Goal: Task Accomplishment & Management: Manage account settings

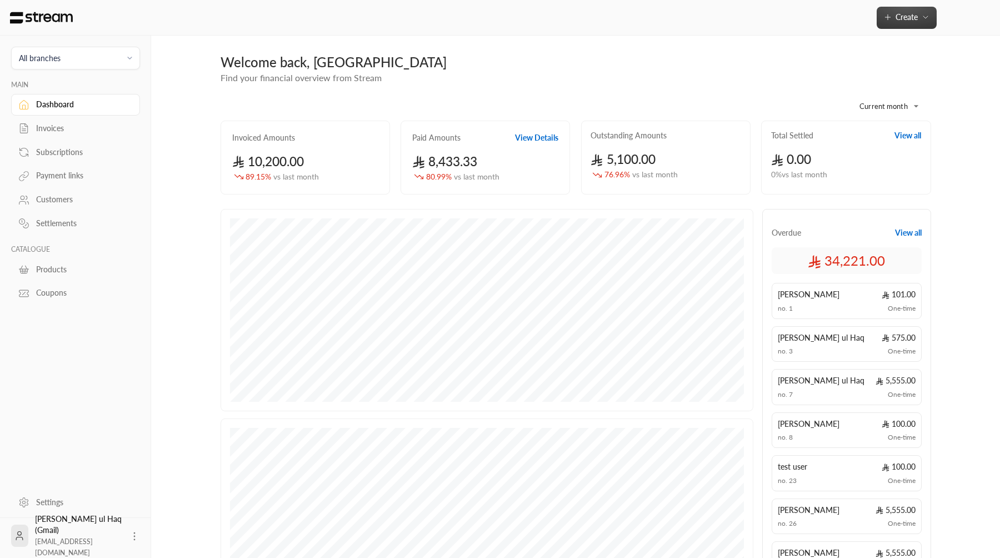
click at [918, 23] on button "Create" at bounding box center [907, 18] width 60 height 22
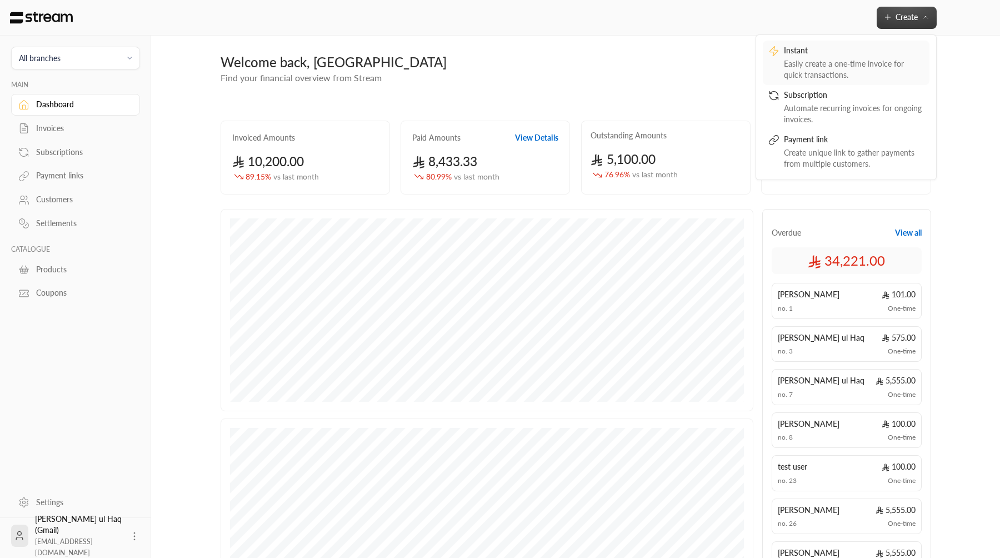
click at [866, 49] on div "Instant" at bounding box center [854, 51] width 140 height 13
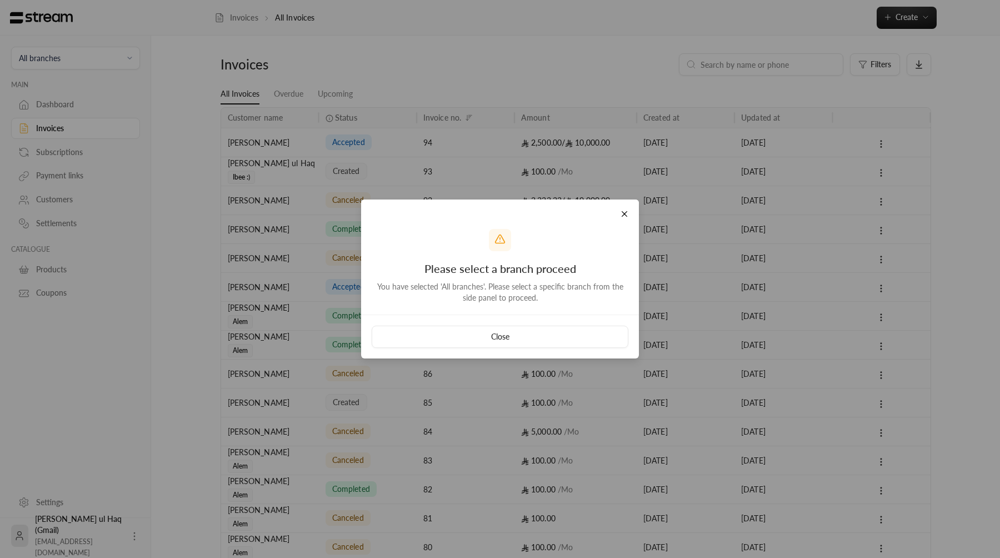
click at [514, 317] on div "Close" at bounding box center [500, 337] width 278 height 44
click at [514, 336] on button "Close" at bounding box center [500, 337] width 257 height 22
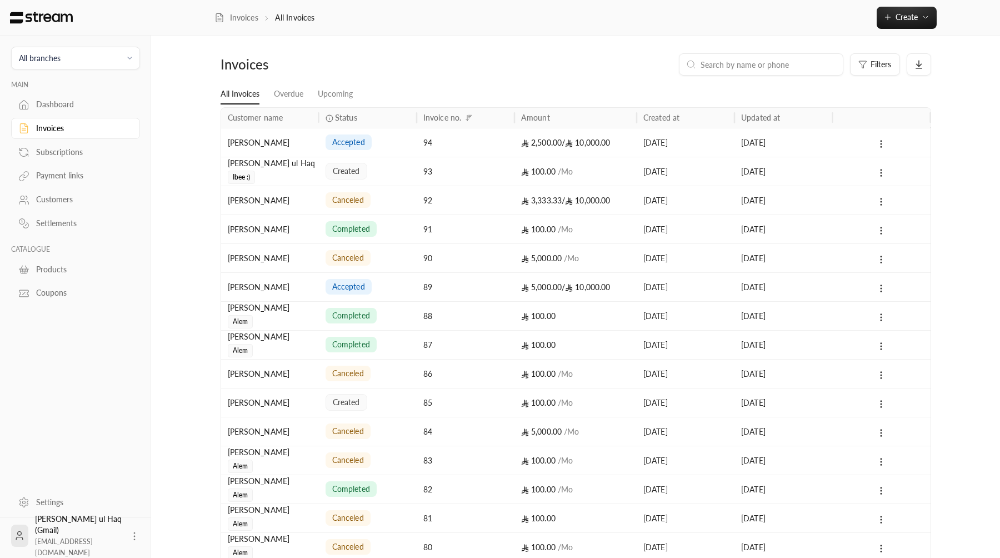
click at [87, 54] on span "All branches" at bounding box center [75, 58] width 114 height 13
click at [91, 117] on li "Main Branch" at bounding box center [75, 110] width 114 height 22
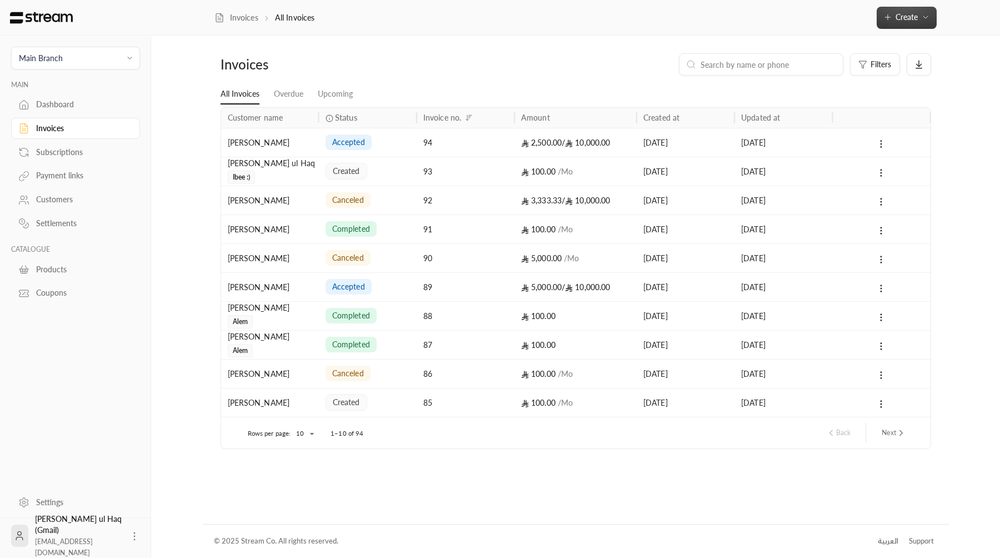
click at [911, 13] on span "Create" at bounding box center [907, 16] width 22 height 9
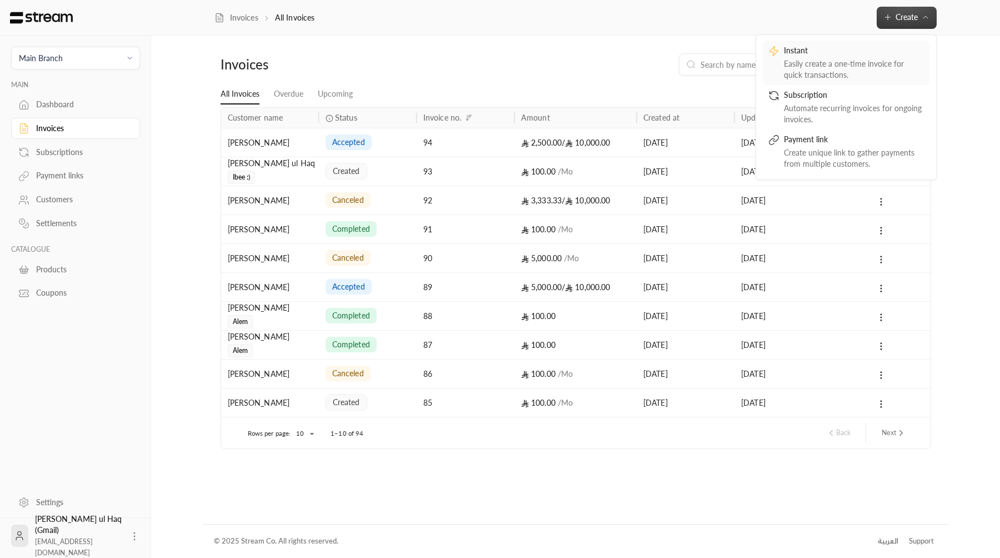
click at [870, 57] on div "Instant" at bounding box center [854, 51] width 140 height 13
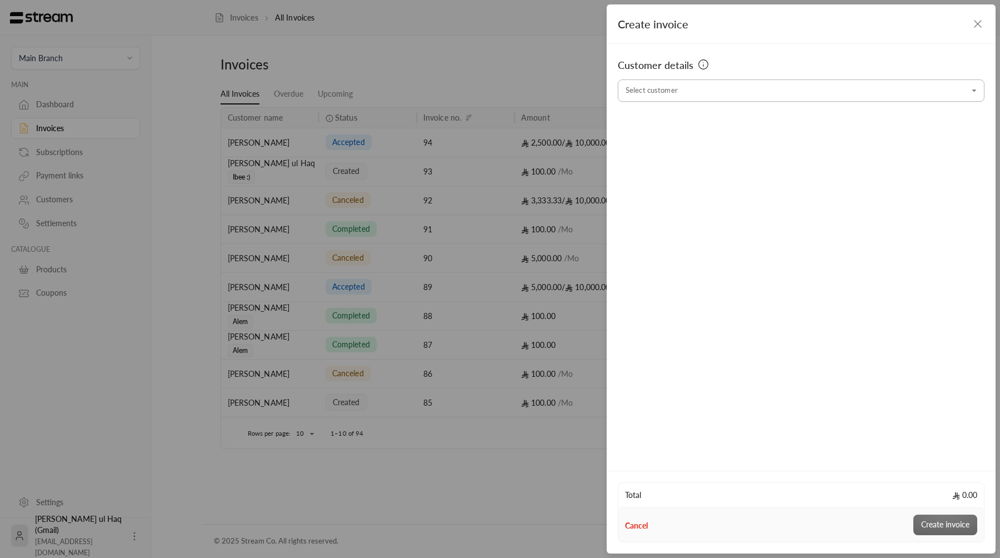
click at [689, 98] on input "Select customer" at bounding box center [801, 90] width 367 height 19
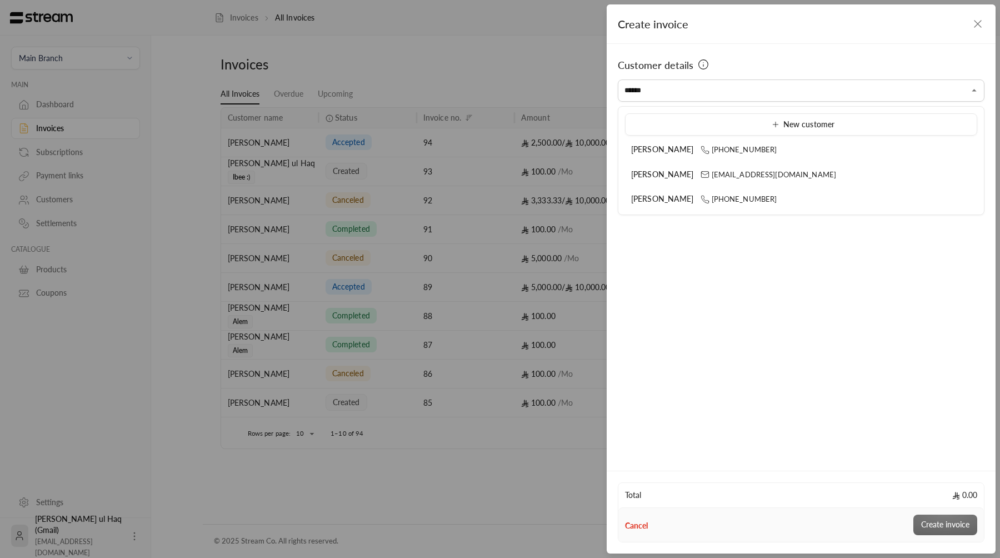
type input "******"
click at [711, 291] on div "Customer details Select customer Select customer" at bounding box center [801, 256] width 389 height 424
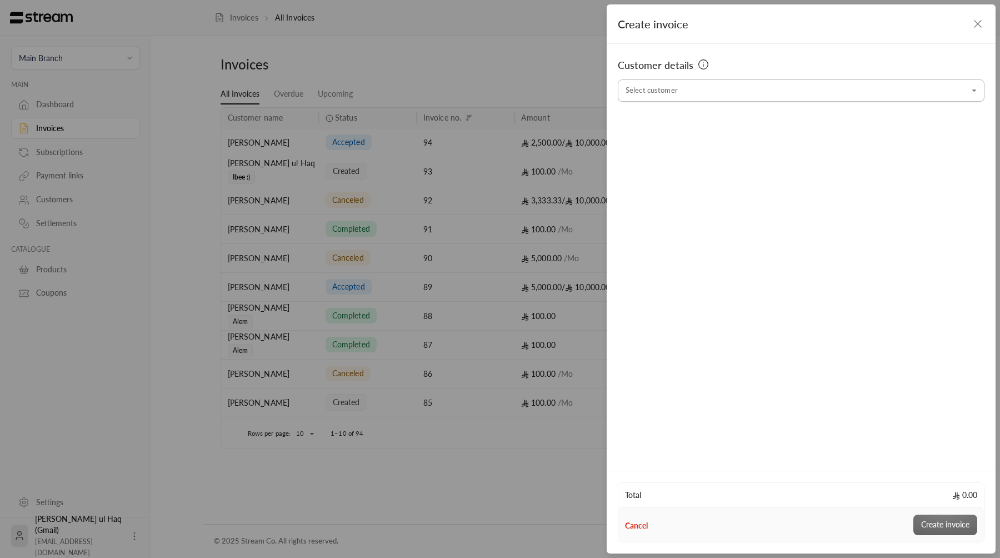
click at [682, 93] on input "Select customer" at bounding box center [801, 90] width 367 height 19
click at [793, 96] on input "Select customer" at bounding box center [801, 90] width 367 height 19
click at [736, 85] on input "Select customer" at bounding box center [801, 90] width 367 height 19
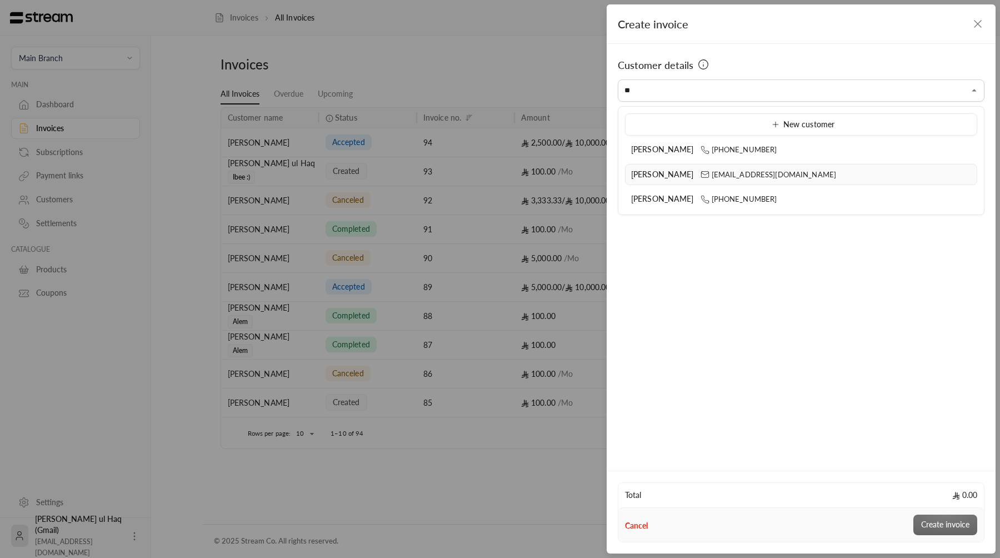
click at [710, 171] on span "[EMAIL_ADDRESS][DOMAIN_NAME]" at bounding box center [769, 174] width 136 height 9
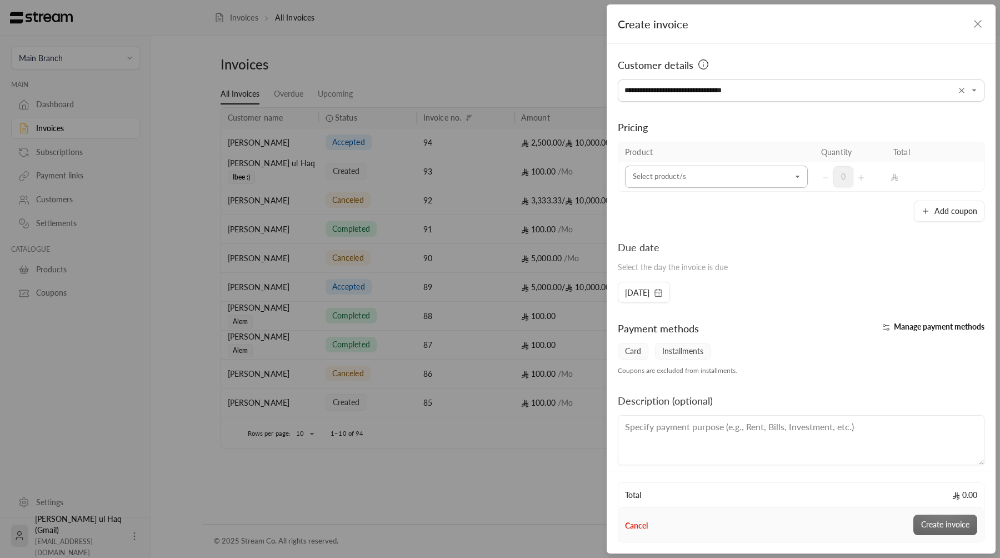
type input "**********"
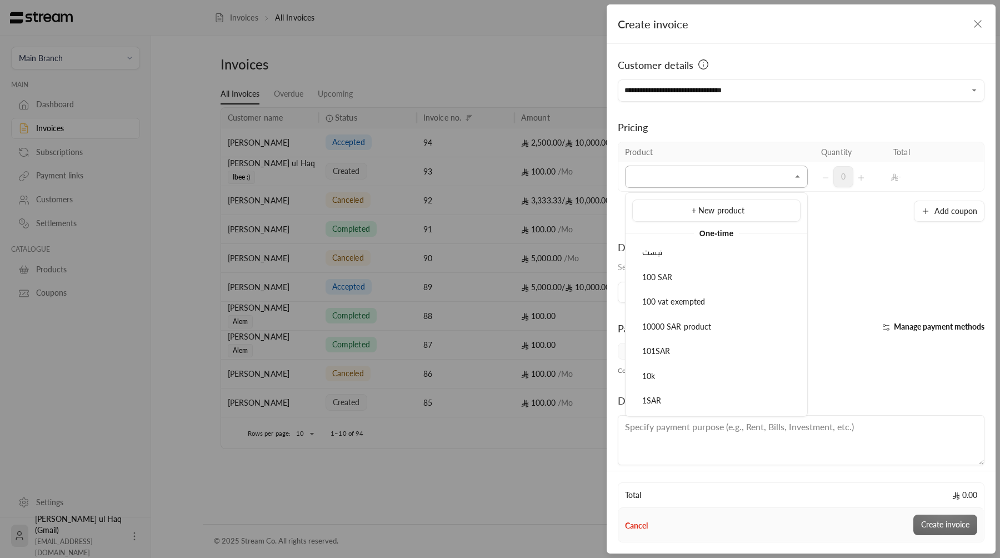
click at [711, 175] on input "Select customer" at bounding box center [716, 176] width 183 height 19
click at [701, 323] on span "10000 SAR product" at bounding box center [676, 326] width 69 height 9
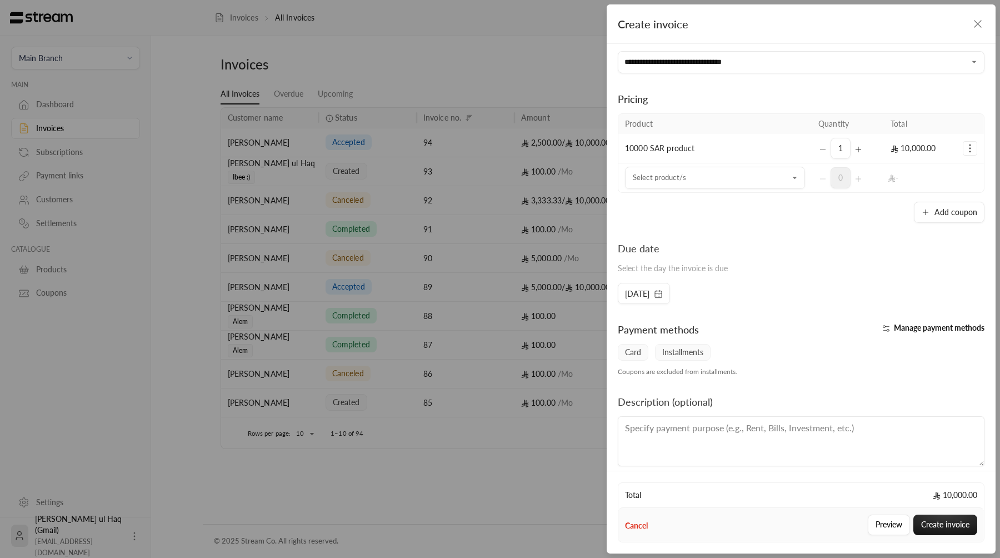
scroll to position [41, 0]
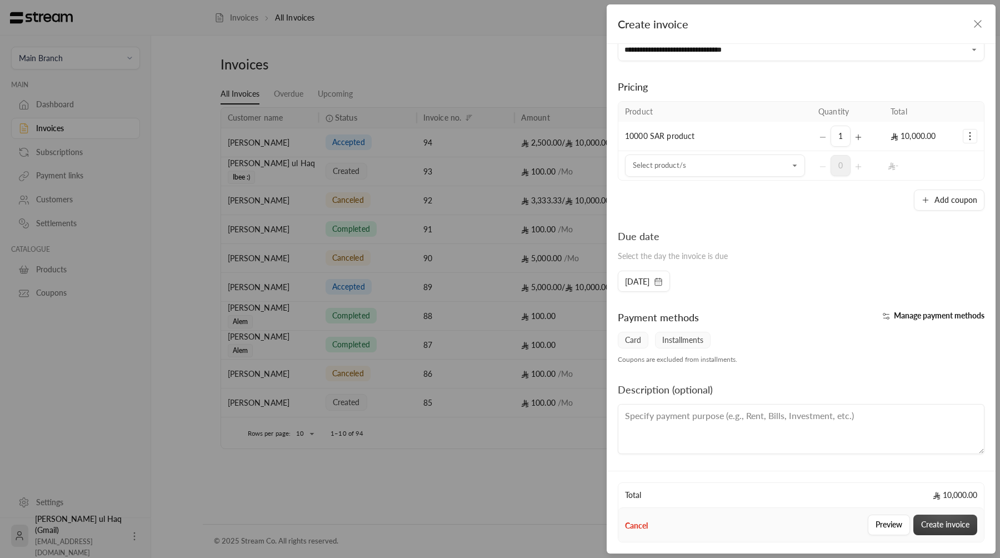
click at [938, 531] on button "Create invoice" at bounding box center [946, 525] width 64 height 21
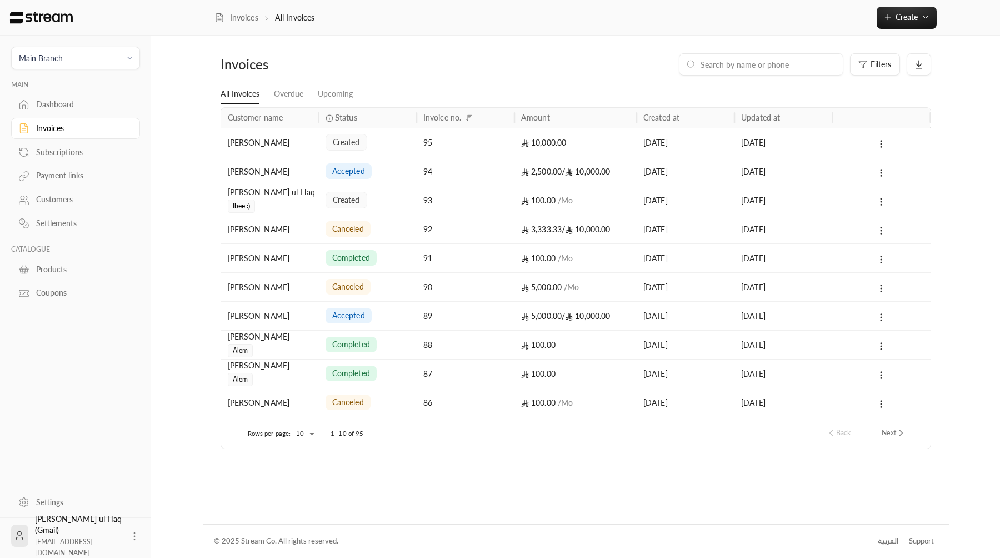
click at [595, 145] on div "10,000.00" at bounding box center [575, 142] width 109 height 28
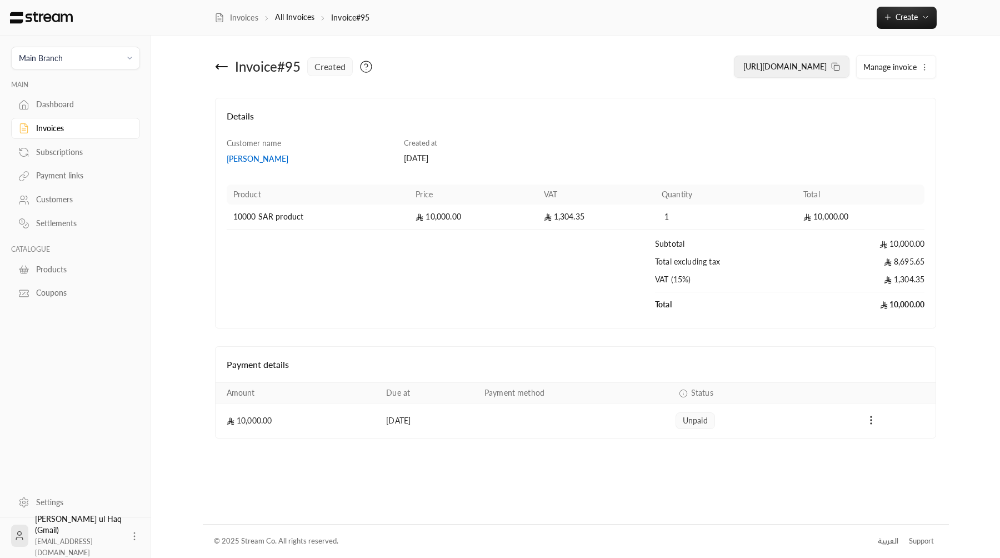
click at [811, 69] on span "[URL][DOMAIN_NAME]" at bounding box center [785, 66] width 83 height 9
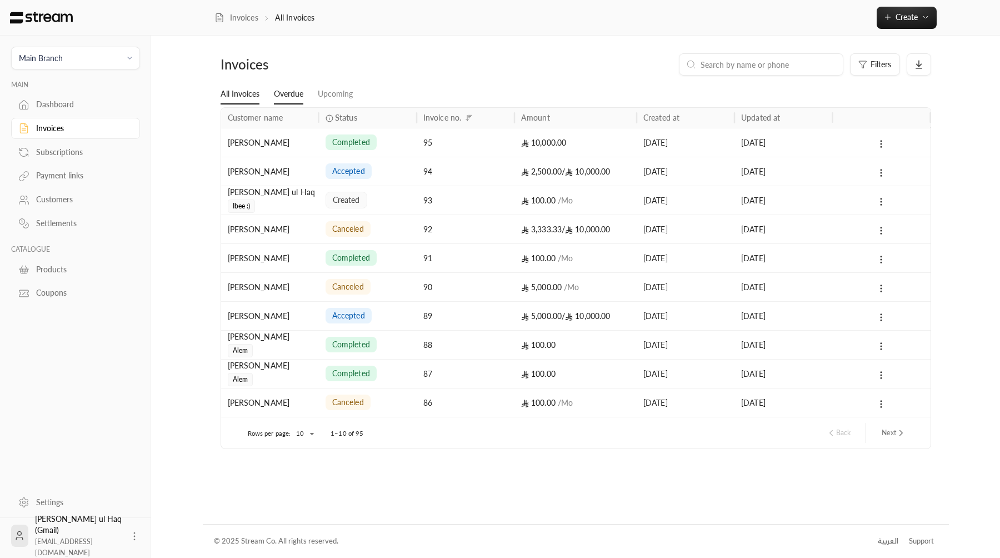
click at [285, 100] on link "Overdue" at bounding box center [288, 94] width 29 height 20
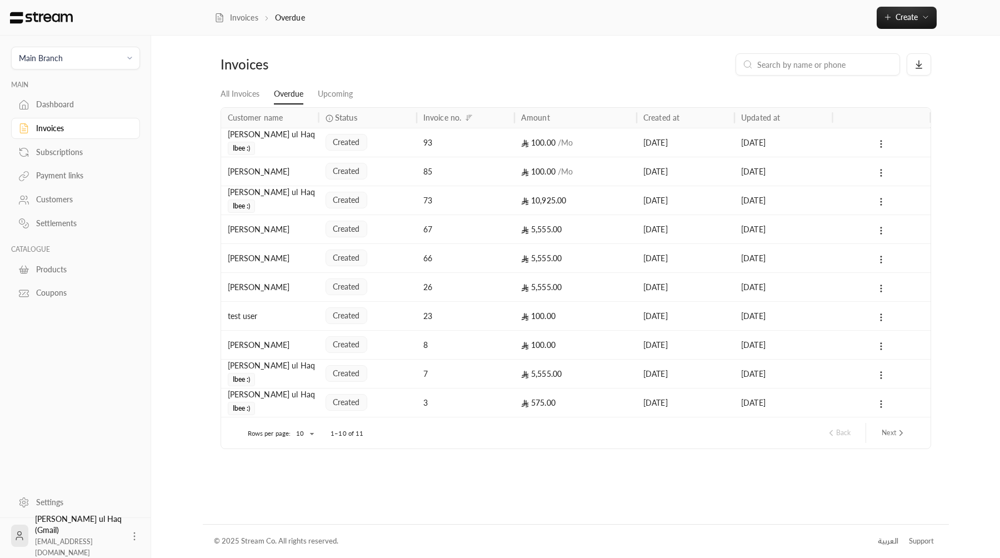
click at [414, 147] on div "created" at bounding box center [368, 142] width 98 height 29
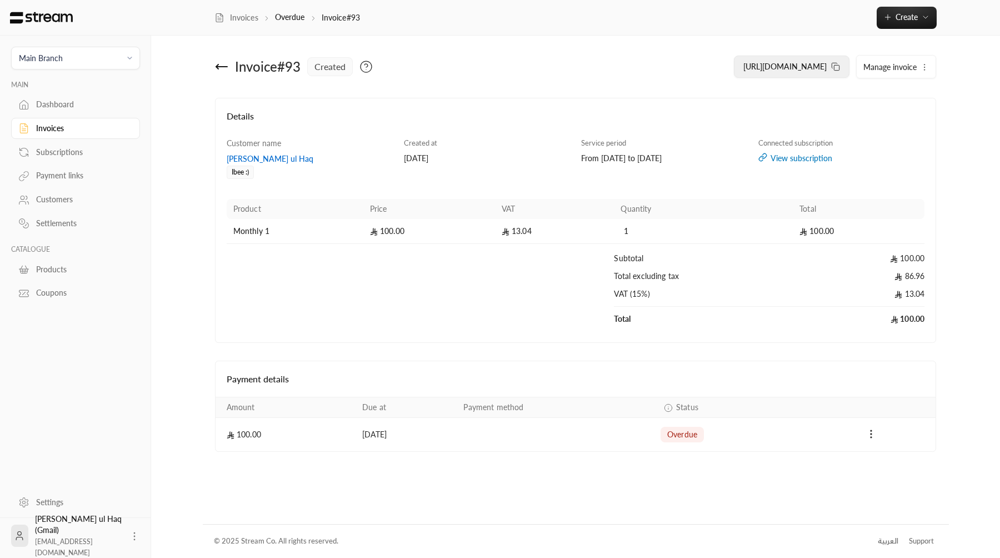
click at [786, 76] on button "https://streampay.sa/ss/6RrDd" at bounding box center [792, 67] width 116 height 22
